Goal: Navigation & Orientation: Locate item on page

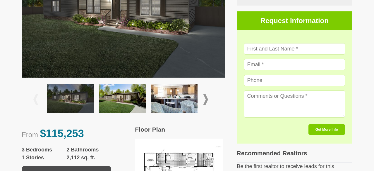
scroll to position [196, 0]
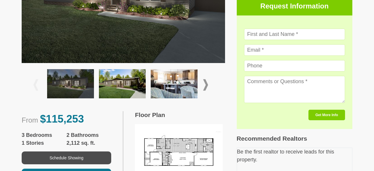
click at [136, 83] on img at bounding box center [122, 83] width 47 height 29
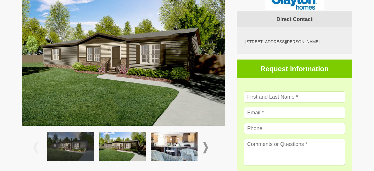
scroll to position [133, 0]
click at [183, 149] on img at bounding box center [174, 146] width 47 height 29
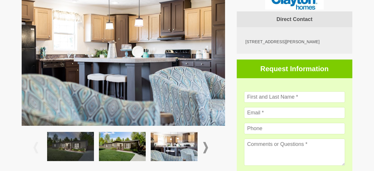
click at [206, 146] on span at bounding box center [205, 147] width 5 height 11
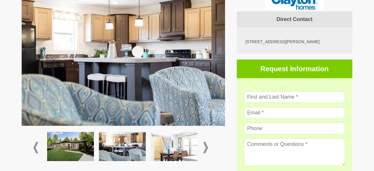
click at [173, 149] on img at bounding box center [174, 146] width 47 height 29
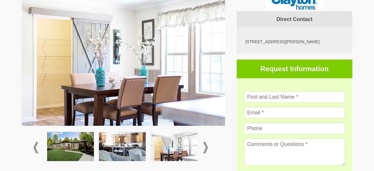
click at [207, 149] on span at bounding box center [205, 147] width 5 height 11
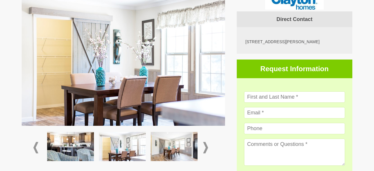
click at [168, 146] on img at bounding box center [174, 146] width 47 height 29
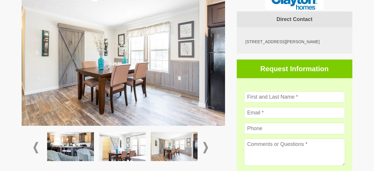
click at [208, 147] on span at bounding box center [205, 147] width 5 height 11
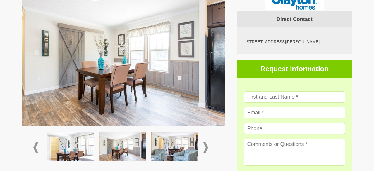
click at [163, 145] on img at bounding box center [174, 146] width 47 height 29
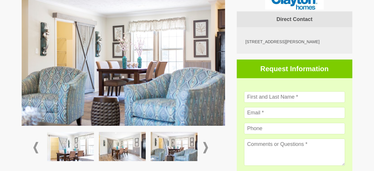
click at [206, 147] on span at bounding box center [205, 147] width 5 height 11
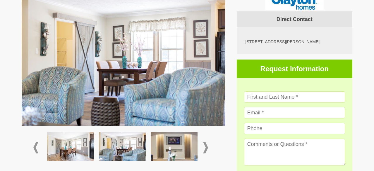
click at [161, 149] on img at bounding box center [174, 146] width 47 height 29
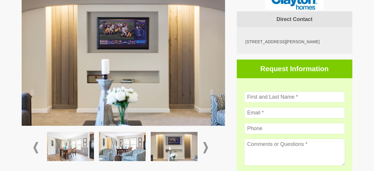
click at [206, 150] on span at bounding box center [205, 147] width 5 height 11
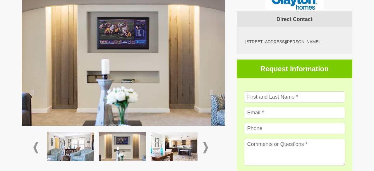
click at [170, 152] on img at bounding box center [174, 146] width 47 height 29
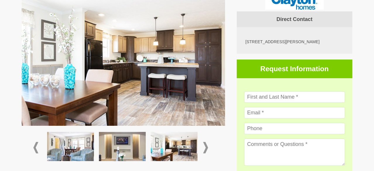
click at [206, 147] on span at bounding box center [205, 147] width 5 height 11
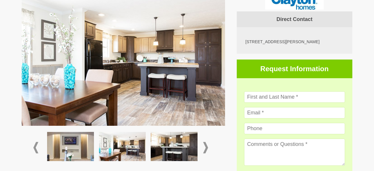
click at [163, 147] on img at bounding box center [174, 146] width 47 height 29
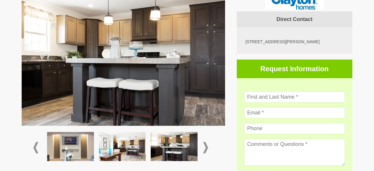
click at [206, 147] on span at bounding box center [205, 147] width 5 height 11
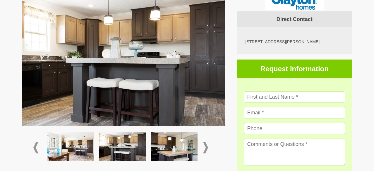
click at [165, 144] on img at bounding box center [174, 146] width 47 height 29
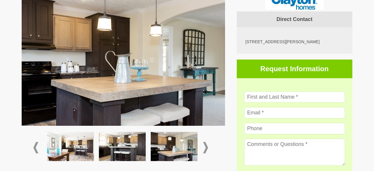
click at [206, 146] on span at bounding box center [205, 147] width 5 height 11
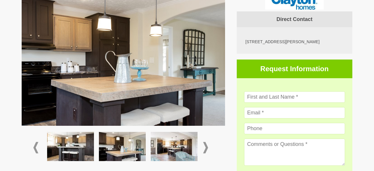
click at [172, 147] on img at bounding box center [174, 146] width 47 height 29
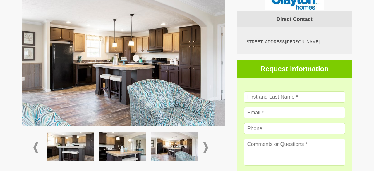
click at [205, 147] on span at bounding box center [205, 147] width 5 height 11
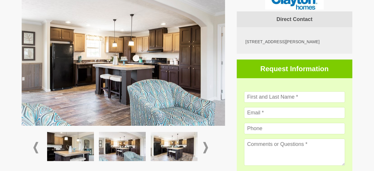
click at [168, 147] on img at bounding box center [174, 146] width 47 height 29
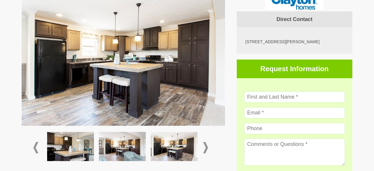
click at [206, 148] on span at bounding box center [205, 147] width 5 height 11
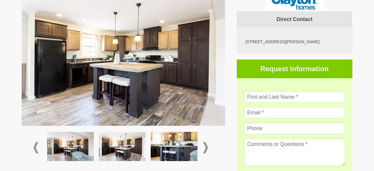
click at [171, 149] on img at bounding box center [174, 146] width 47 height 29
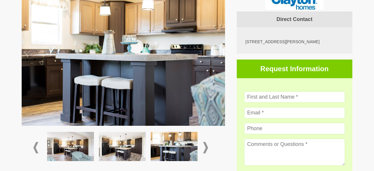
click at [205, 147] on span at bounding box center [205, 147] width 5 height 11
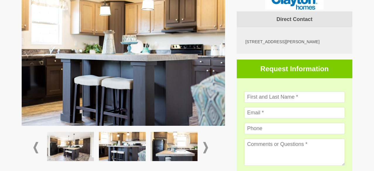
click at [174, 147] on img at bounding box center [174, 146] width 47 height 29
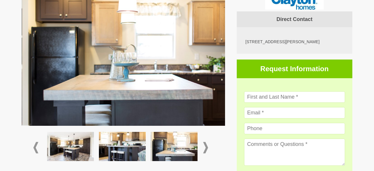
click at [199, 149] on div at bounding box center [175, 148] width 52 height 34
click at [204, 149] on span at bounding box center [205, 147] width 5 height 11
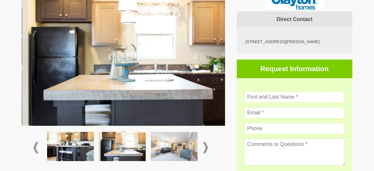
click at [164, 147] on img at bounding box center [174, 146] width 47 height 29
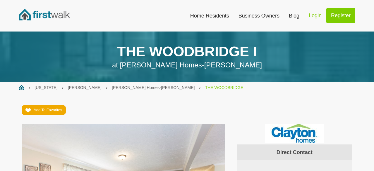
scroll to position [0, 0]
